Goal: Task Accomplishment & Management: Manage account settings

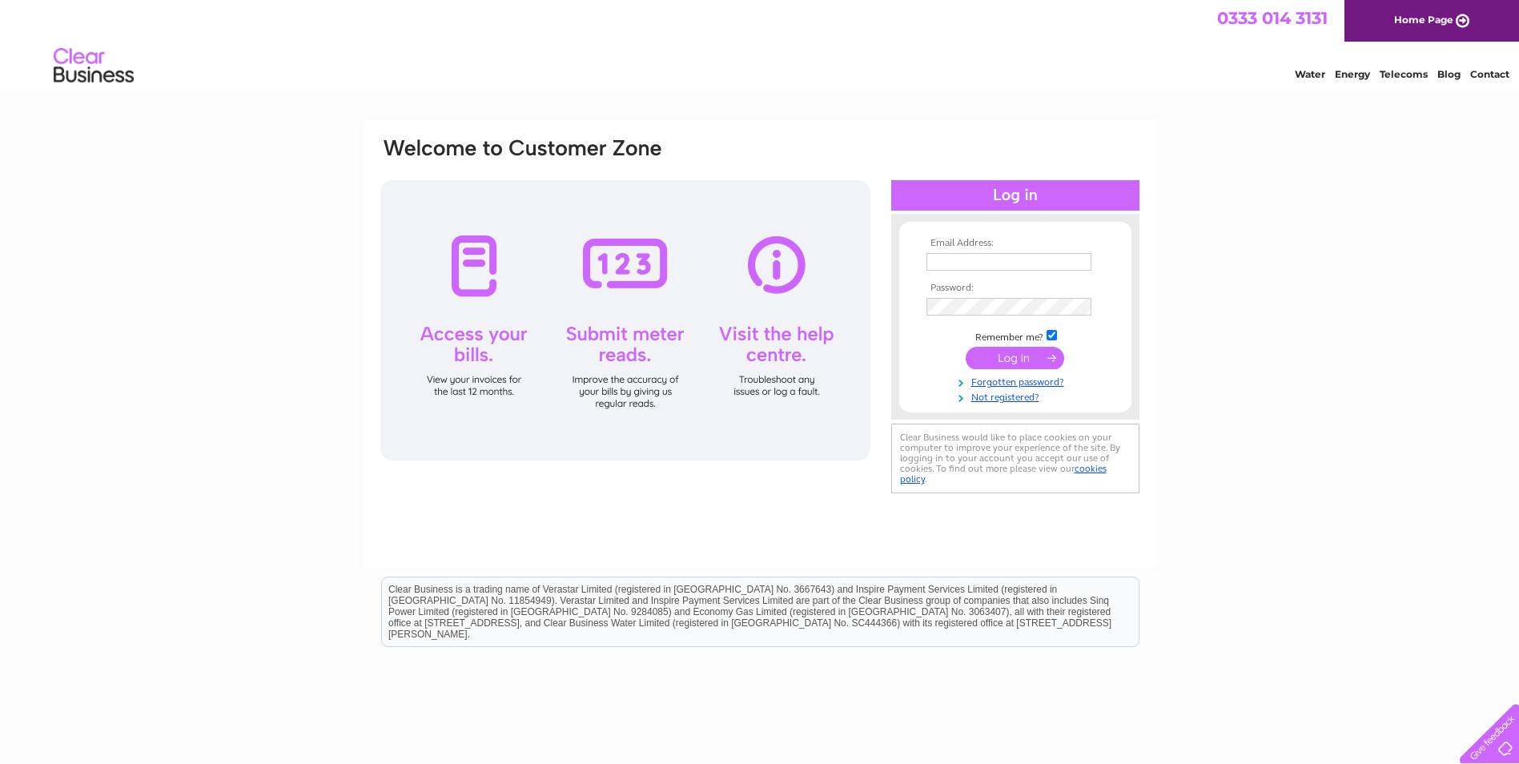
click at [1029, 261] on input "text" at bounding box center [1008, 262] width 165 height 18
type input "[EMAIL_ADDRESS][DOMAIN_NAME]"
click at [1017, 362] on input "submit" at bounding box center [1014, 358] width 98 height 22
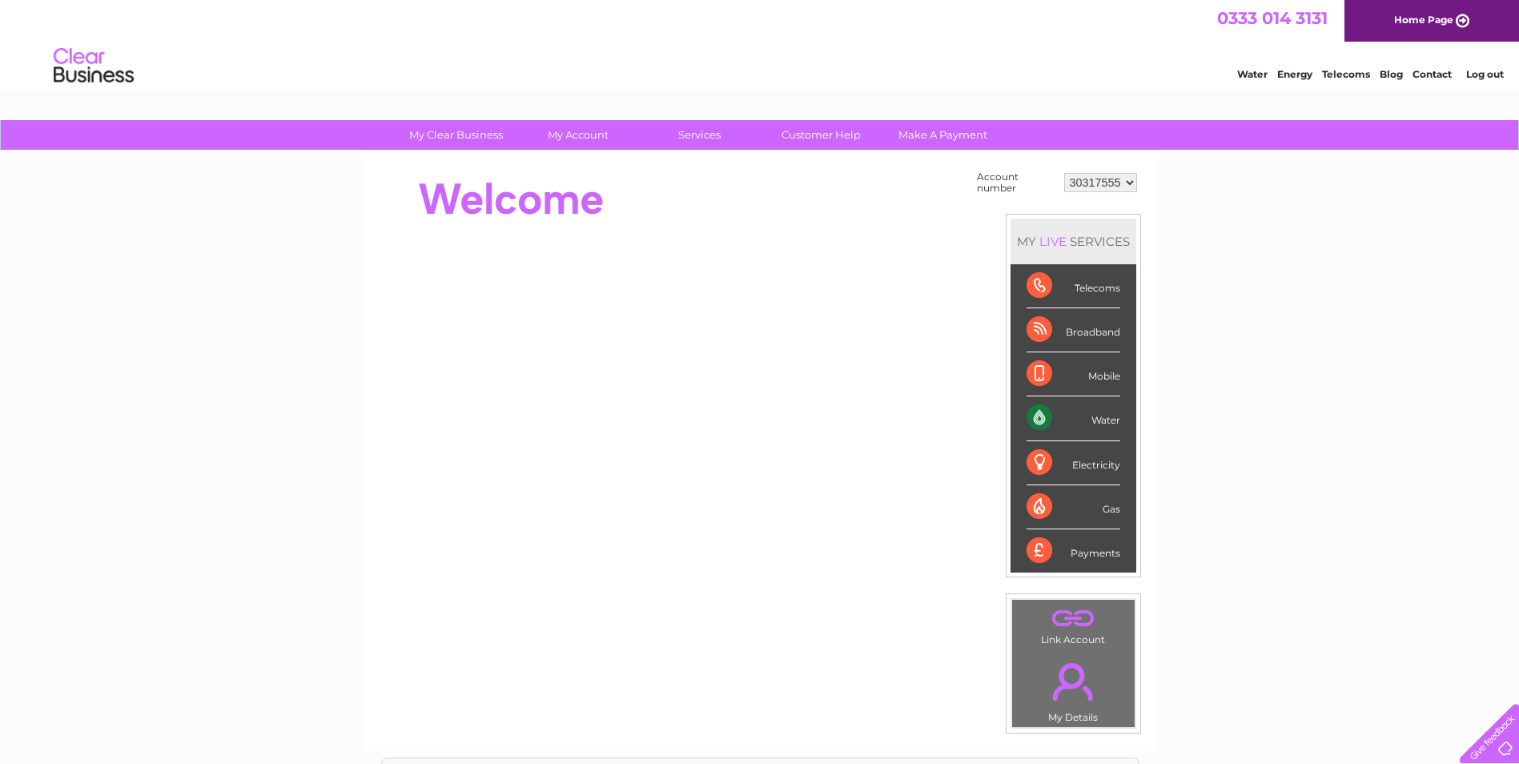
click at [1045, 419] on div "Water" at bounding box center [1073, 418] width 94 height 44
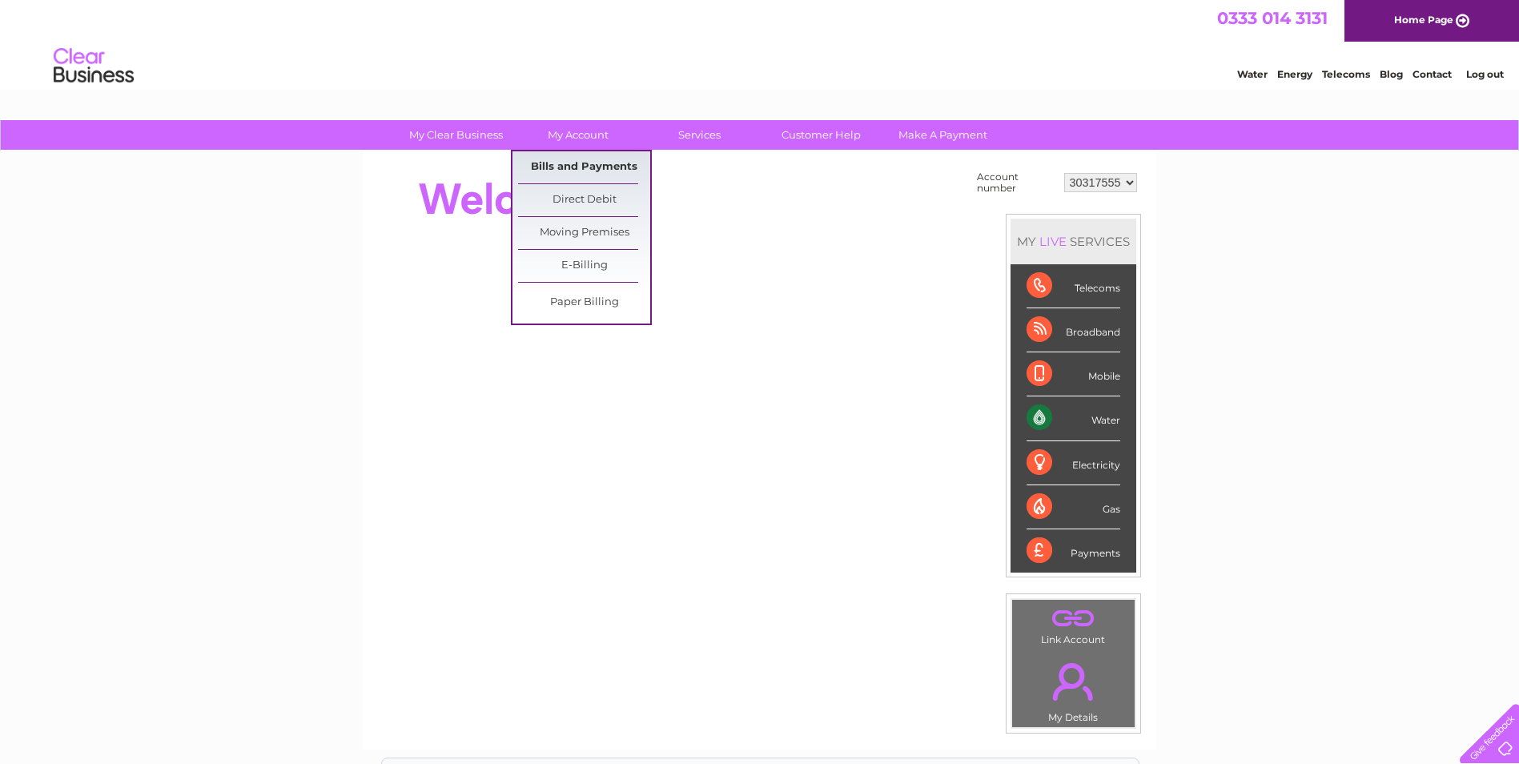
click at [577, 162] on link "Bills and Payments" at bounding box center [584, 167] width 132 height 32
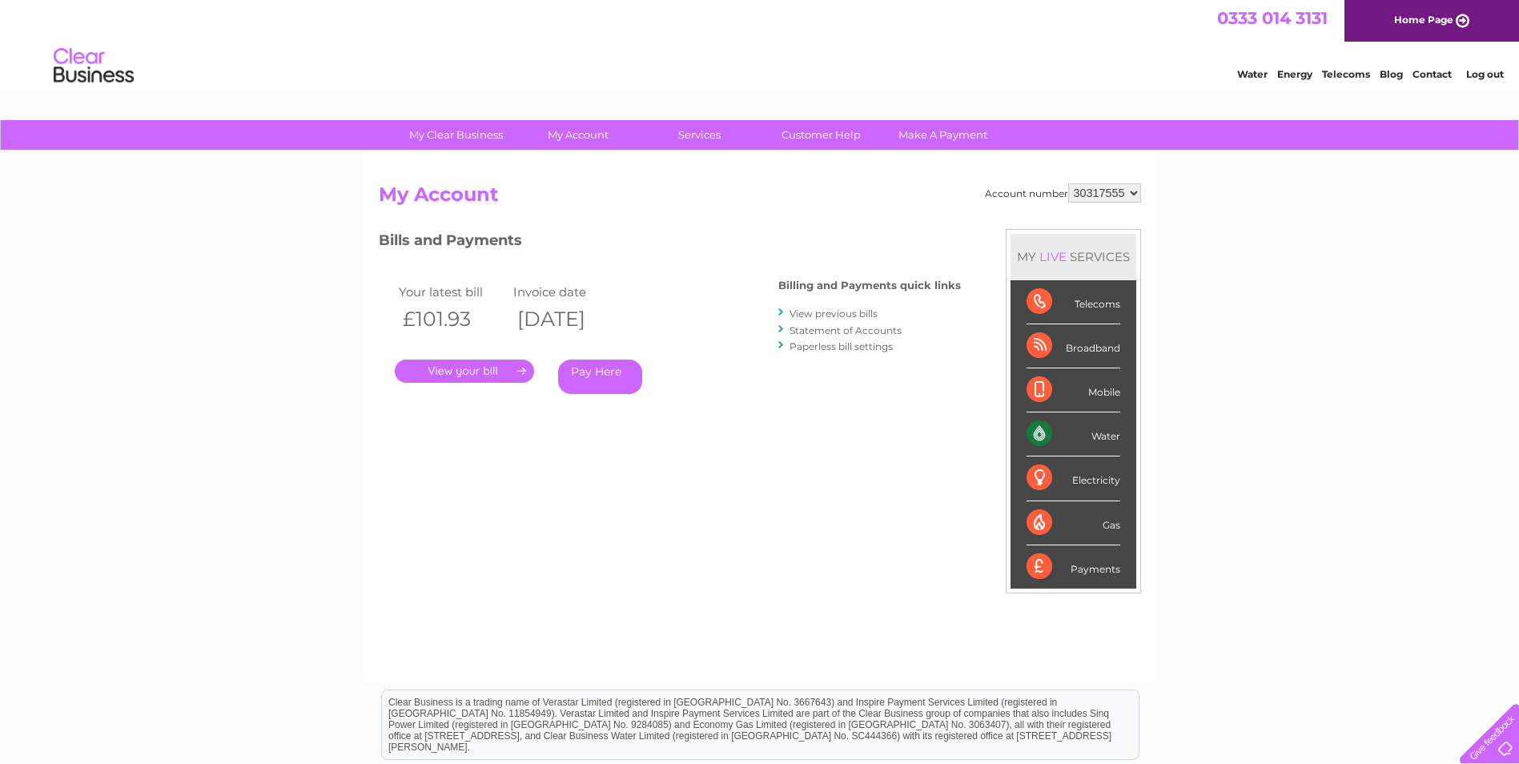
click at [487, 368] on link "." at bounding box center [464, 370] width 139 height 23
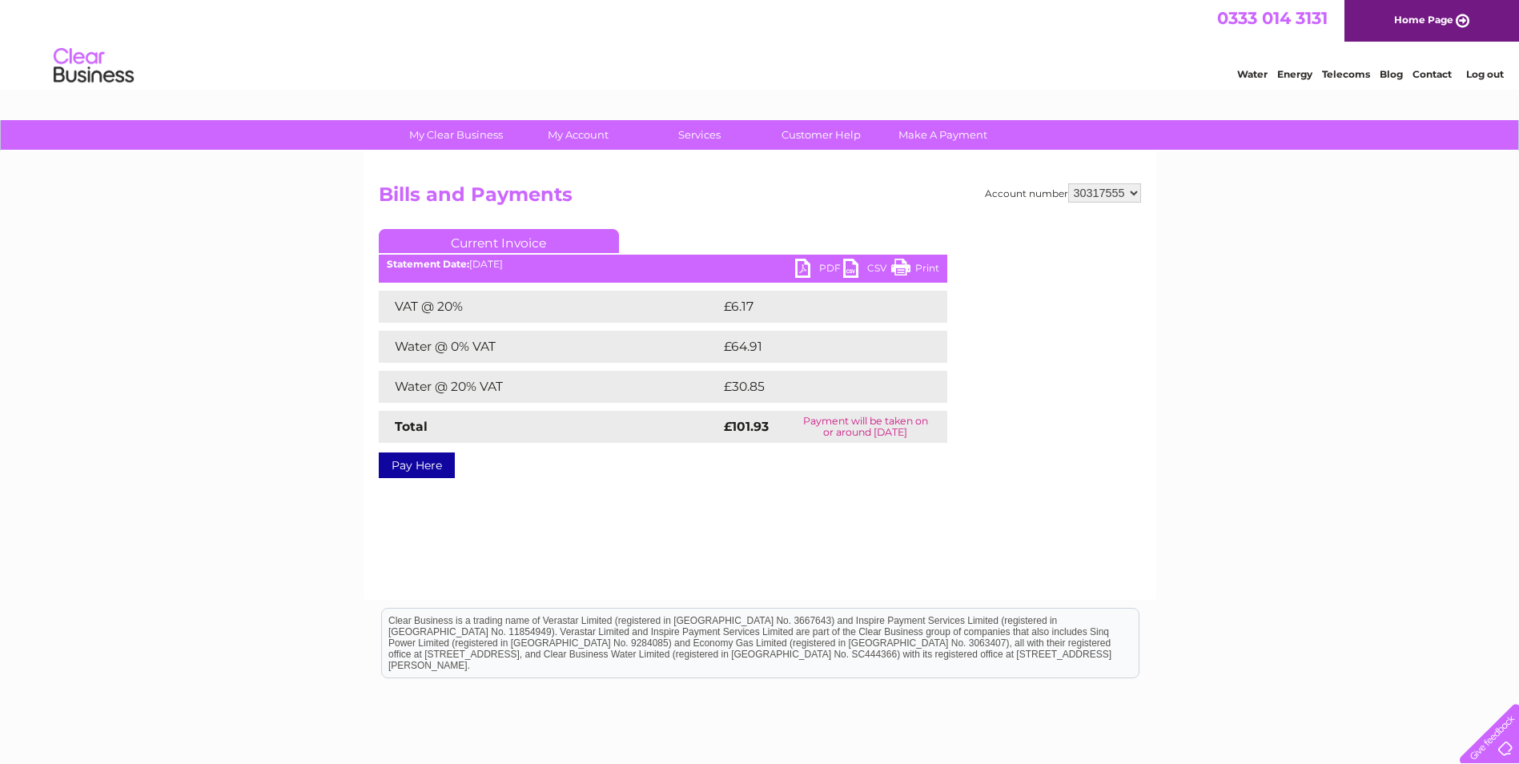
click at [859, 430] on td "Payment will be taken on or around 11 September 2025" at bounding box center [865, 427] width 162 height 32
click at [828, 264] on link "PDF" at bounding box center [819, 270] width 48 height 23
click at [829, 267] on link "PDF" at bounding box center [819, 270] width 48 height 23
